Goal: Transaction & Acquisition: Purchase product/service

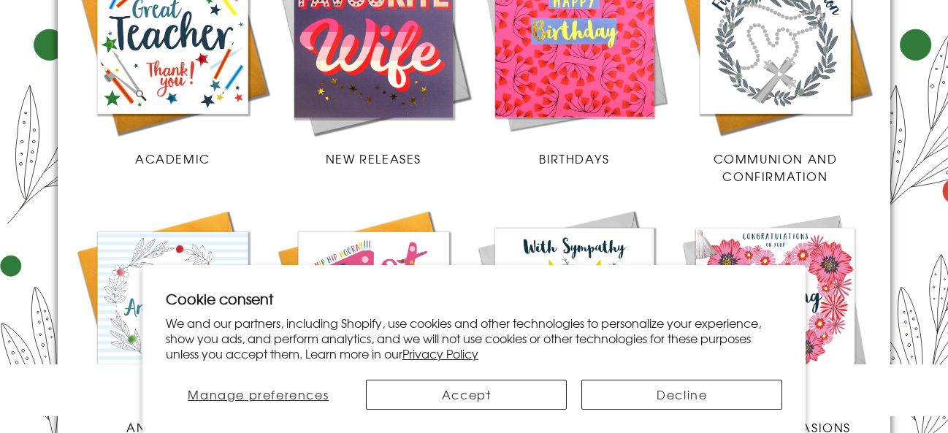
scroll to position [831, 0]
